Goal: Transaction & Acquisition: Purchase product/service

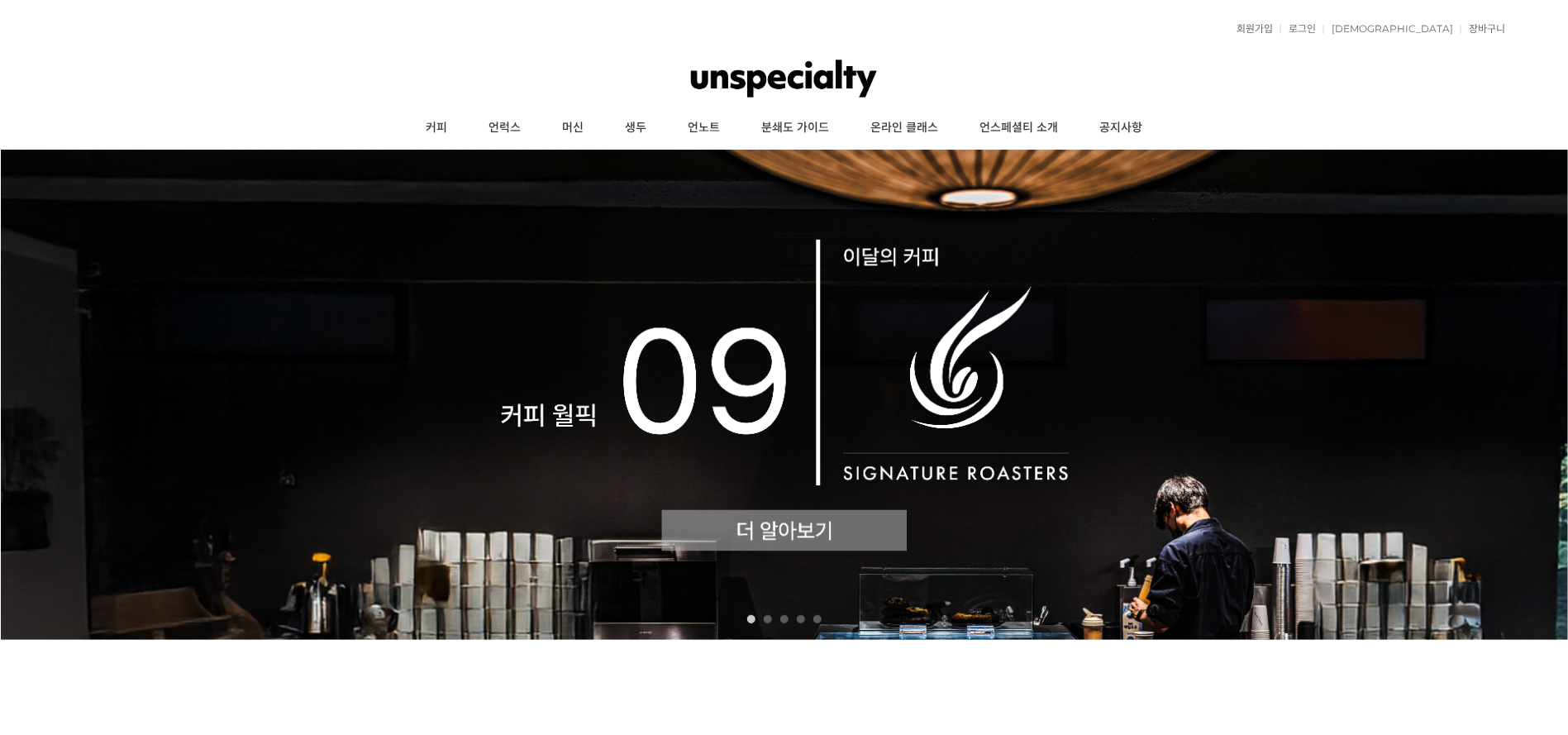
click at [890, 536] on img at bounding box center [784, 394] width 1569 height 490
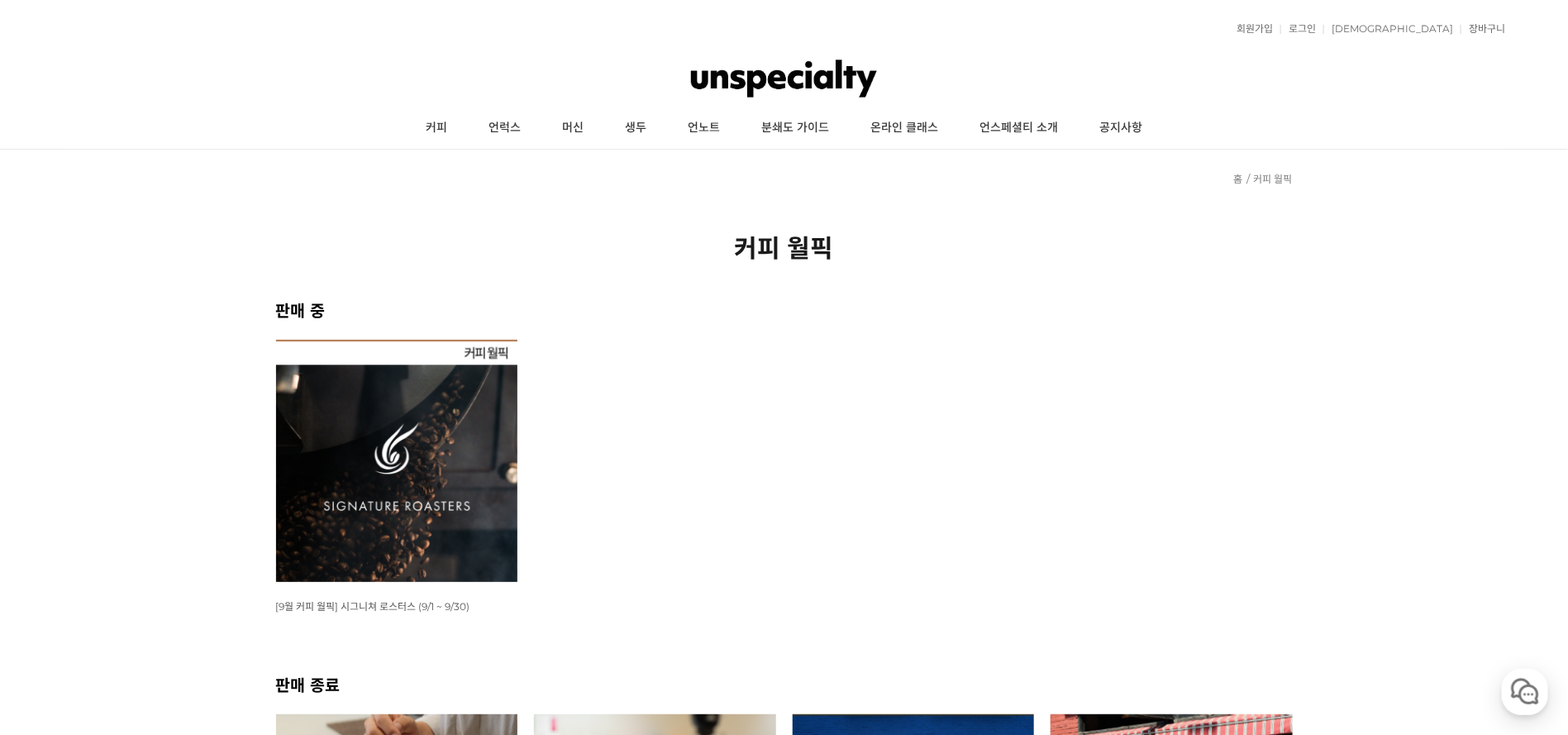
click at [320, 516] on img at bounding box center [397, 460] width 242 height 242
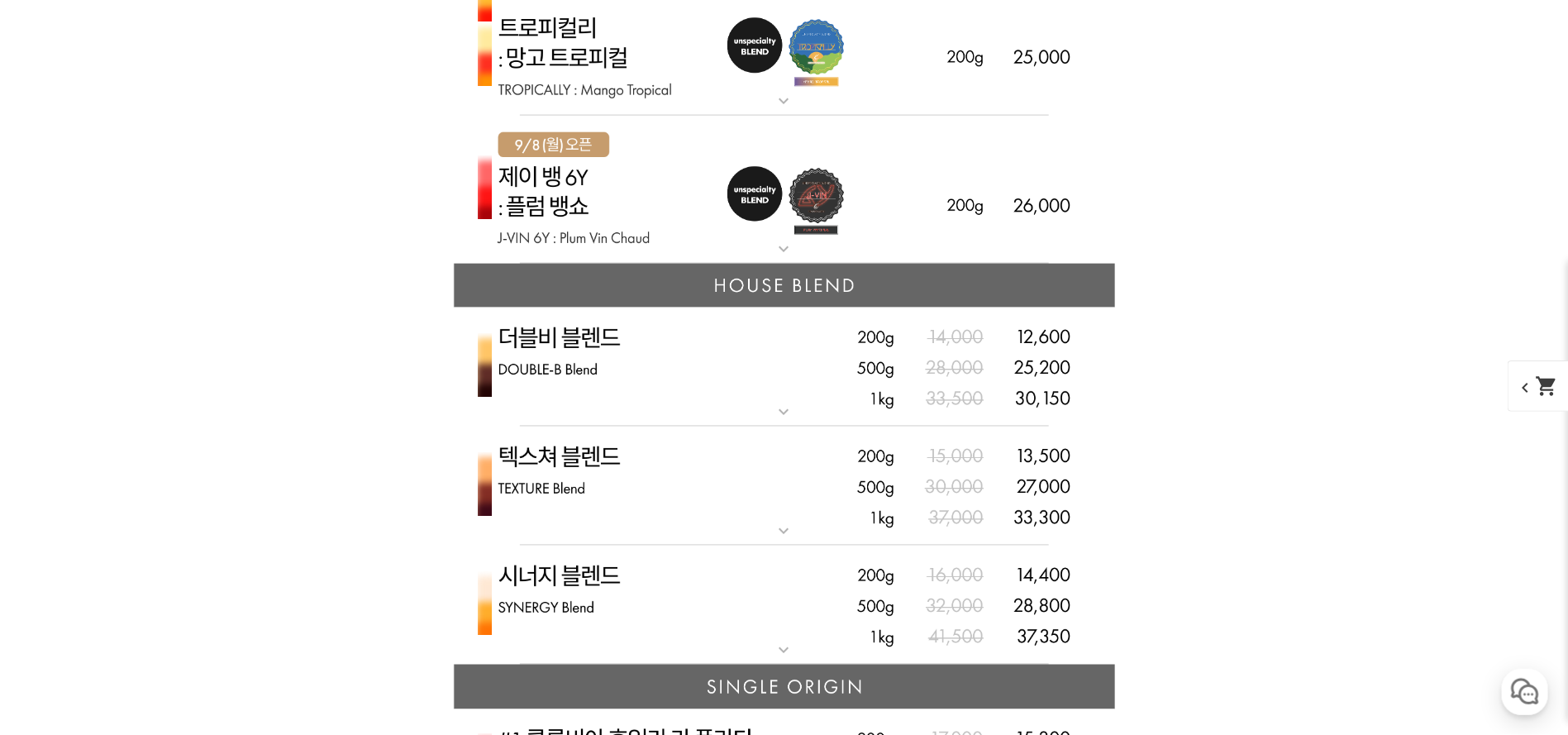
scroll to position [3966, 0]
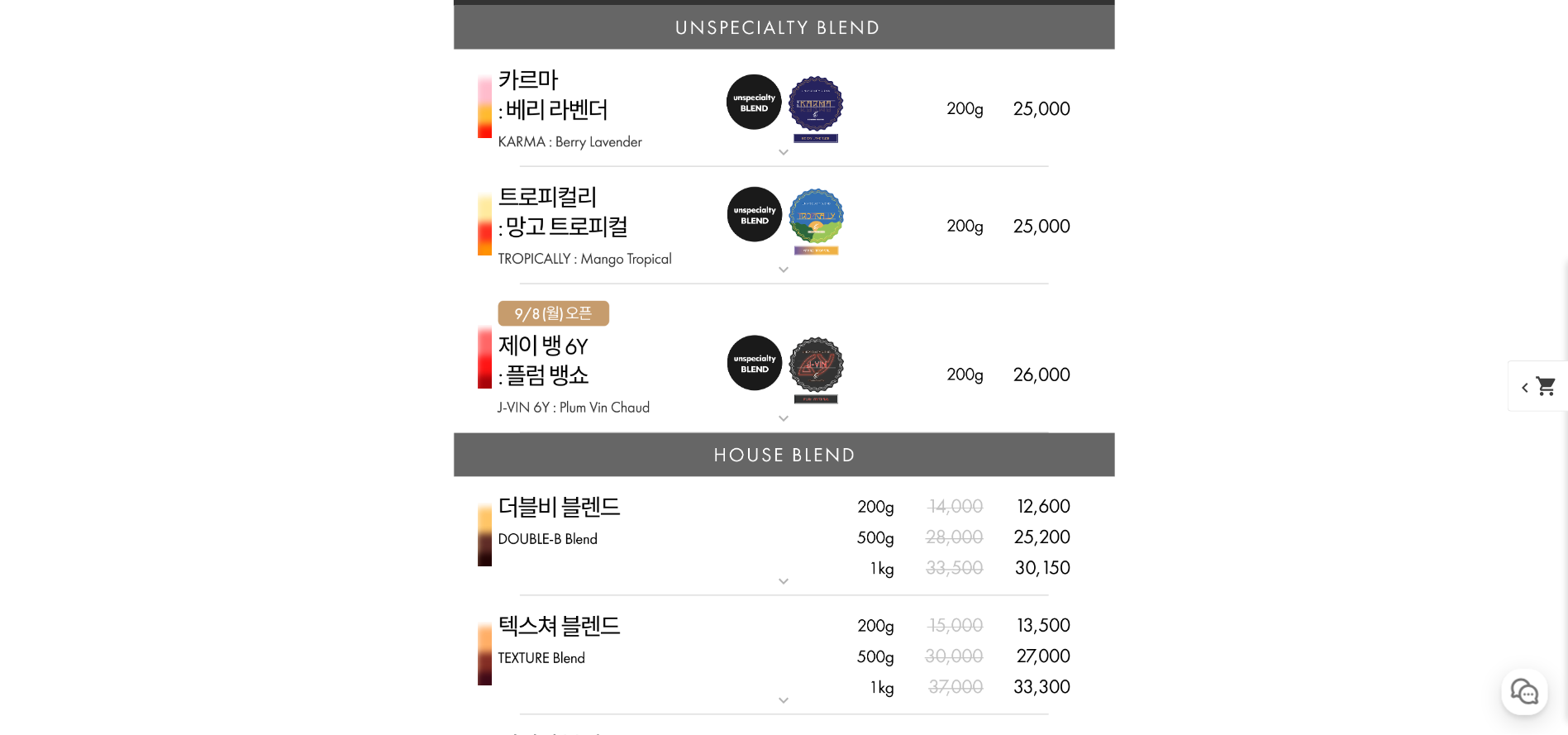
click at [657, 397] on img at bounding box center [784, 359] width 661 height 149
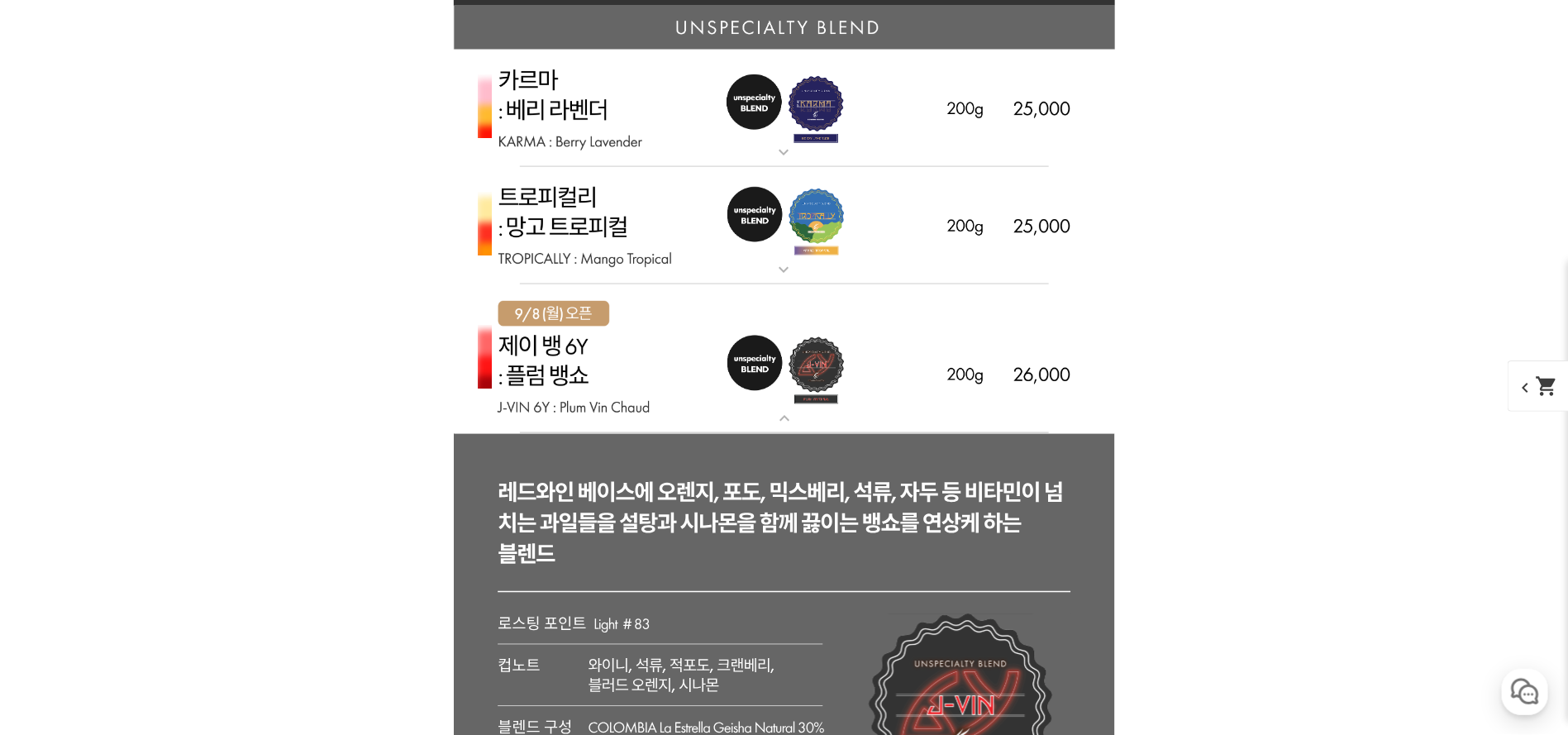
click at [912, 328] on img at bounding box center [784, 359] width 661 height 149
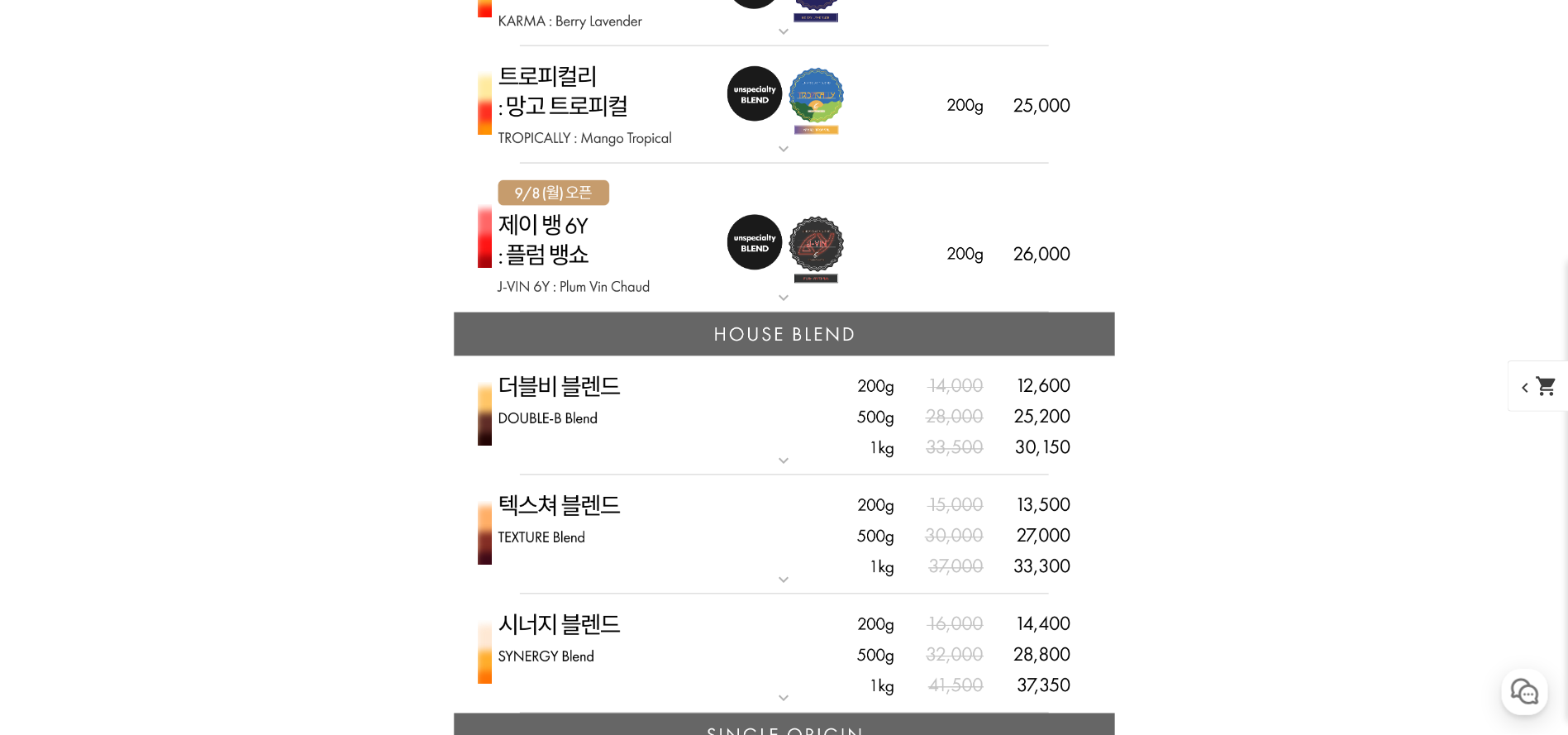
scroll to position [4091, 0]
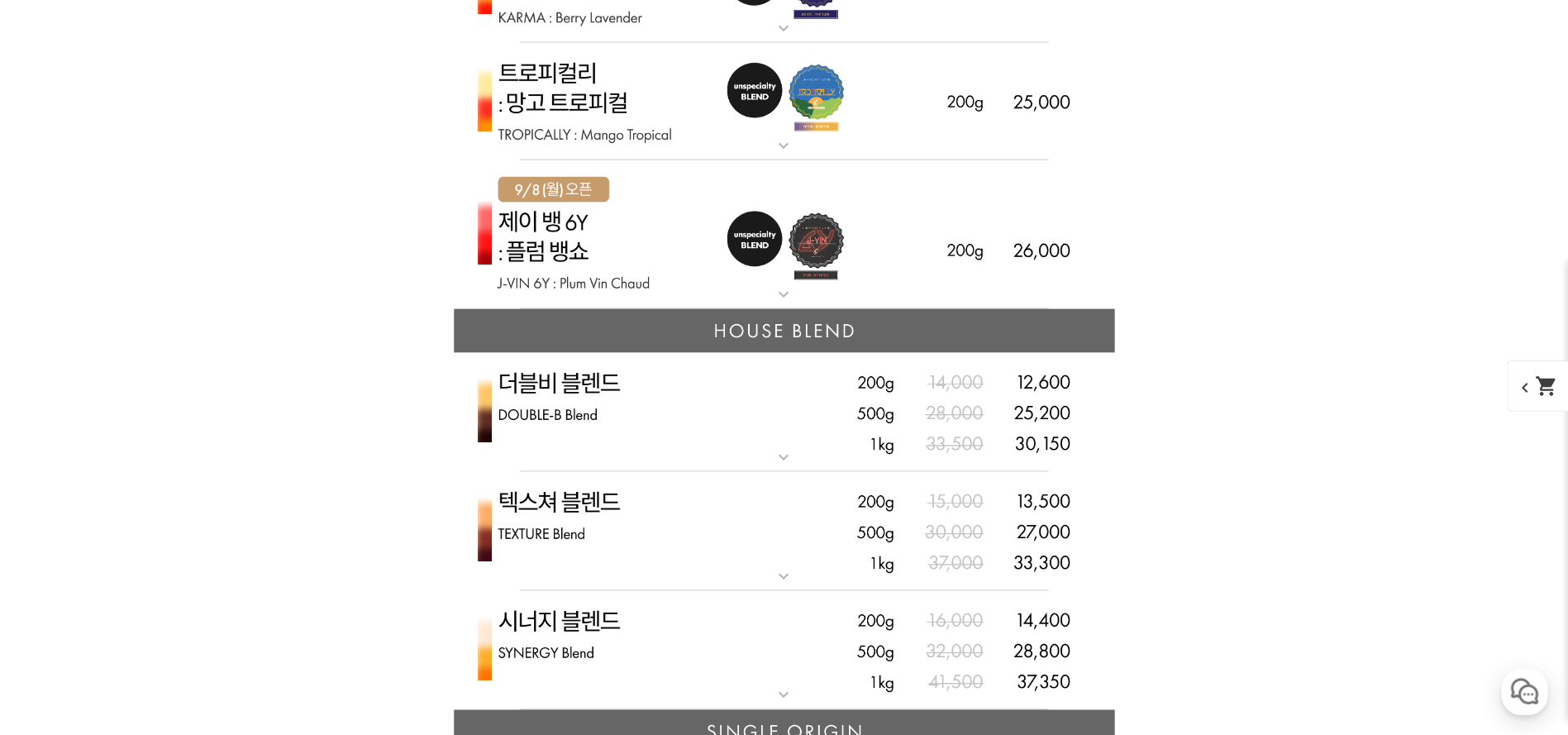
click at [944, 290] on img at bounding box center [784, 235] width 661 height 149
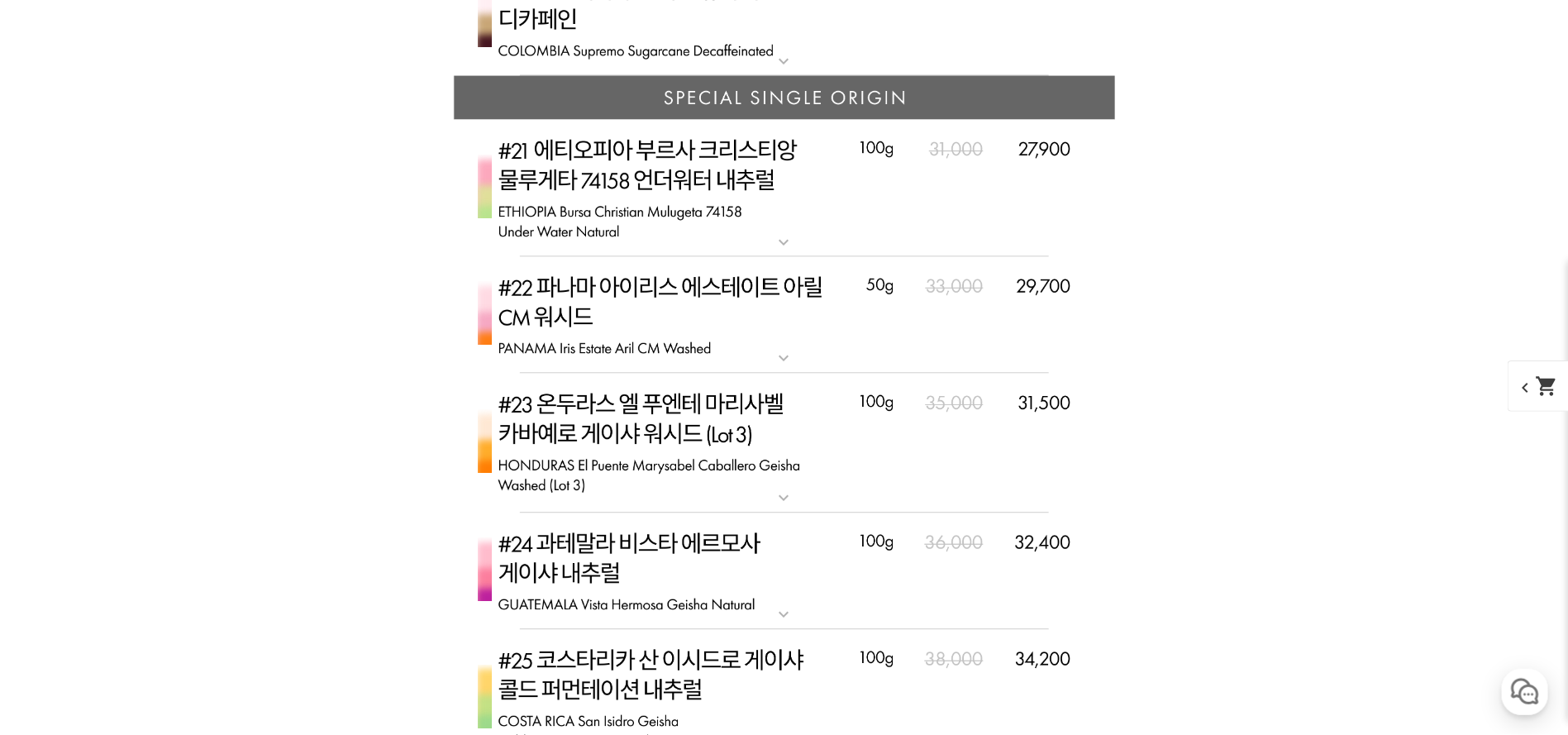
scroll to position [7934, 0]
